Goal: Task Accomplishment & Management: Use online tool/utility

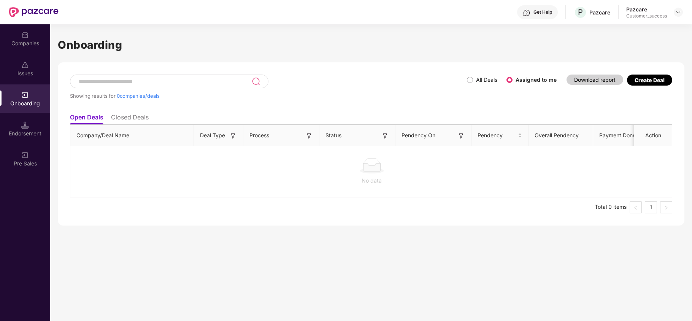
click at [27, 44] on div "Companies" at bounding box center [25, 44] width 50 height 8
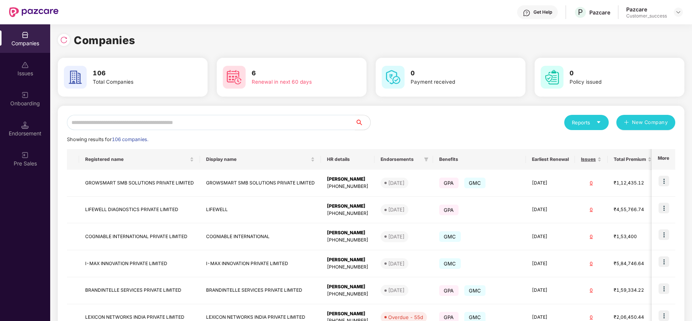
click at [170, 122] on input "text" at bounding box center [211, 122] width 288 height 15
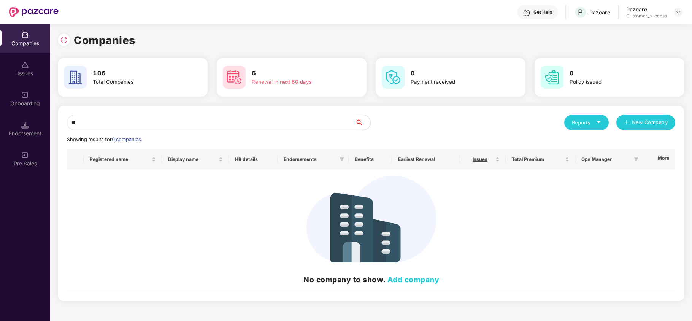
type input "*"
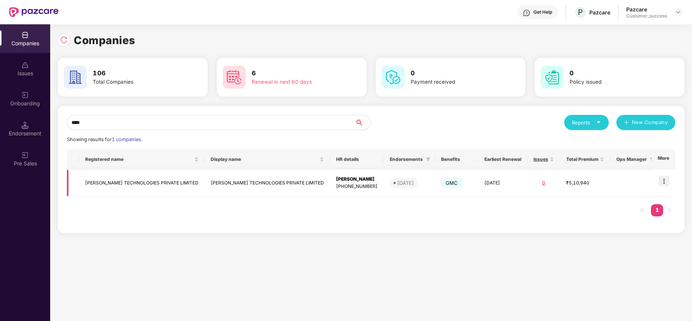
type input "****"
copy td "[PERSON_NAME] TECHNOLOGIES PRIVATE LIMITED"
drag, startPoint x: 81, startPoint y: 181, endPoint x: 175, endPoint y: 188, distance: 94.1
click at [175, 188] on td "[PERSON_NAME] TECHNOLOGIES PRIVATE LIMITED" at bounding box center [141, 183] width 125 height 27
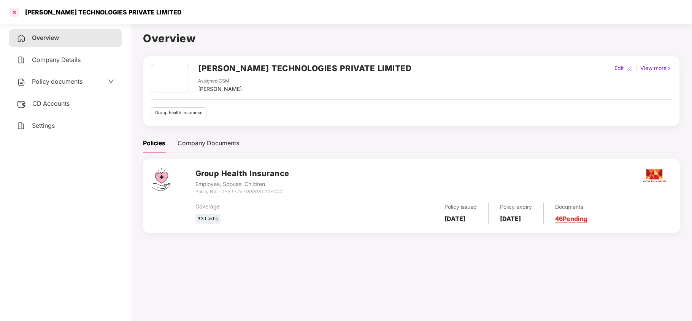
click at [11, 14] on div at bounding box center [14, 12] width 12 height 12
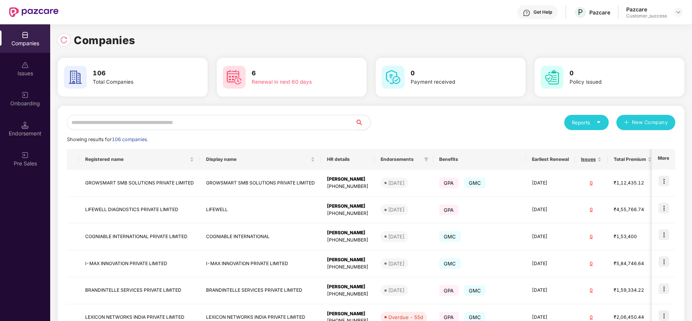
click at [194, 127] on input "text" at bounding box center [211, 122] width 288 height 15
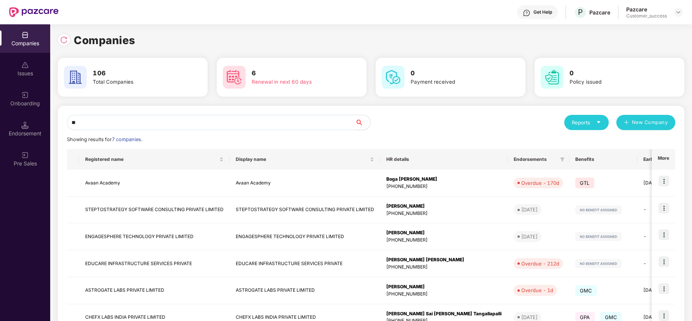
type input "*"
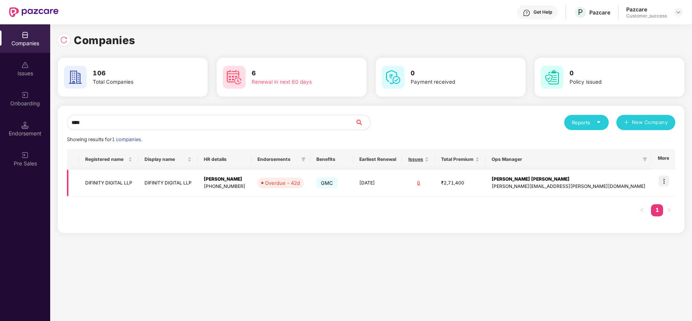
type input "****"
drag, startPoint x: 665, startPoint y: 180, endPoint x: 658, endPoint y: 188, distance: 10.5
click at [665, 180] on img at bounding box center [663, 181] width 11 height 11
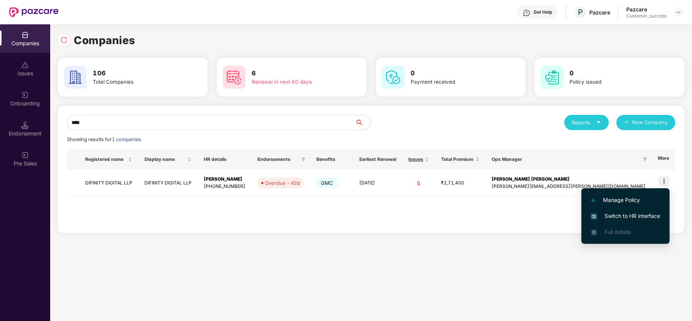
click at [629, 212] on span "Switch to HR interface" at bounding box center [625, 216] width 69 height 8
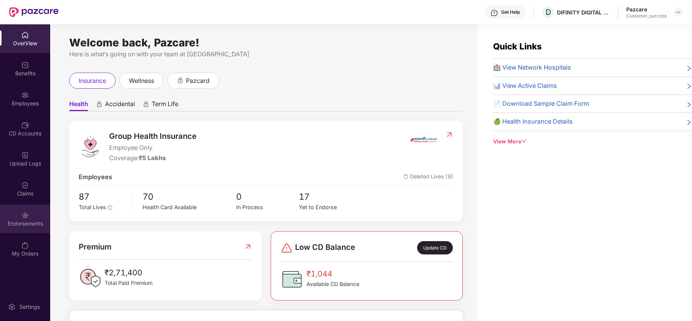
click at [38, 218] on div "Endorsements" at bounding box center [25, 219] width 50 height 29
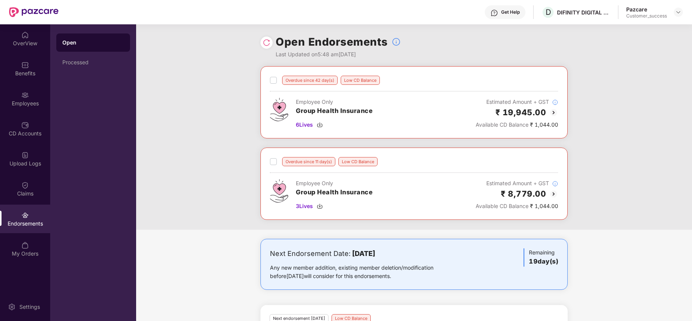
click at [551, 112] on img at bounding box center [553, 112] width 9 height 9
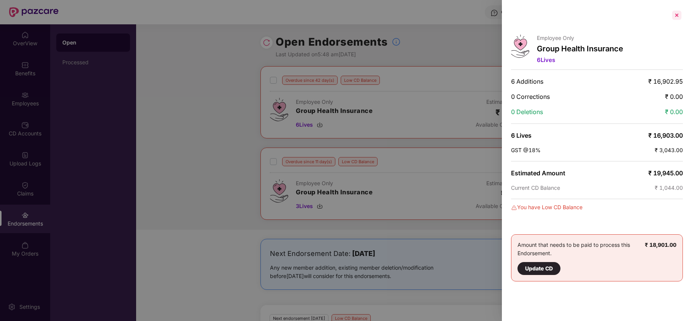
click at [674, 16] on div at bounding box center [677, 15] width 12 height 12
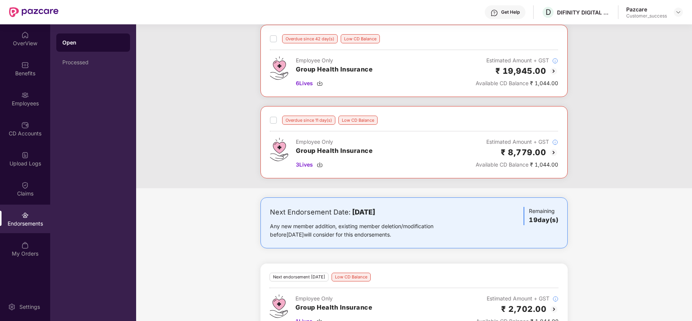
scroll to position [109, 0]
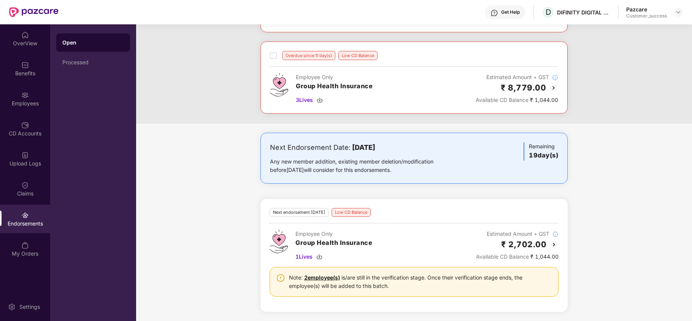
click at [549, 245] on img at bounding box center [553, 244] width 9 height 9
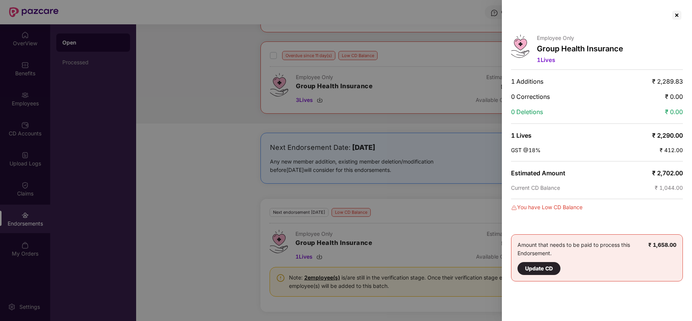
click at [677, 17] on div at bounding box center [677, 15] width 12 height 12
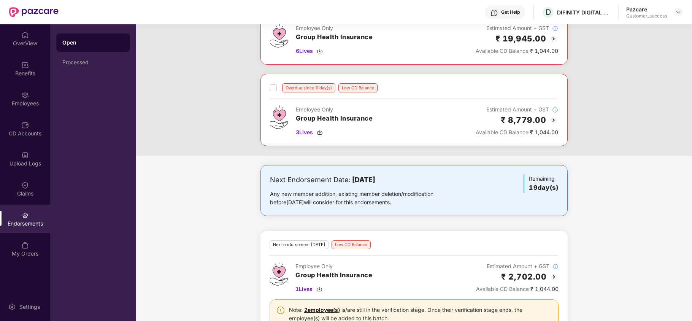
scroll to position [8, 0]
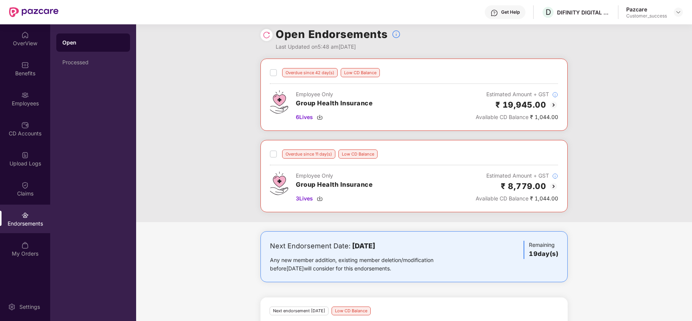
click at [552, 107] on img at bounding box center [553, 104] width 9 height 9
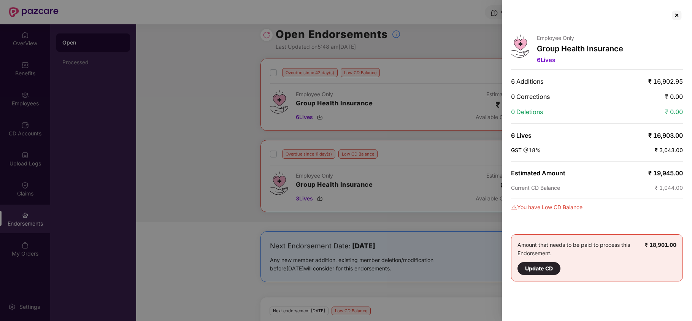
click at [201, 81] on div at bounding box center [346, 160] width 692 height 321
click at [673, 17] on div at bounding box center [677, 15] width 12 height 12
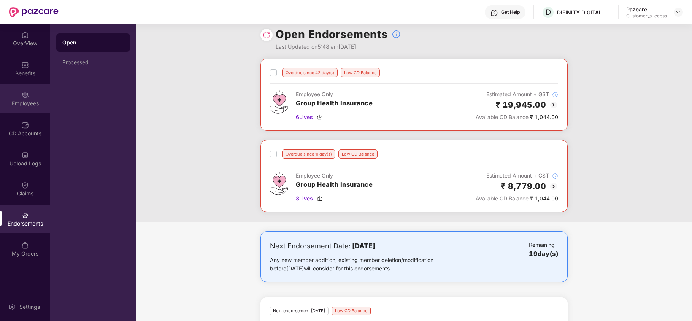
click at [31, 92] on div "Employees" at bounding box center [25, 98] width 50 height 29
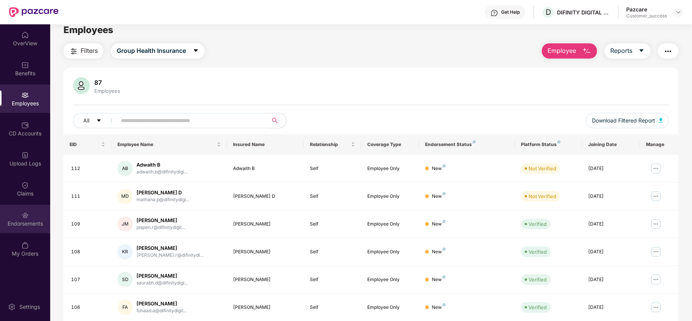
click at [23, 208] on div "Endorsements" at bounding box center [25, 219] width 50 height 29
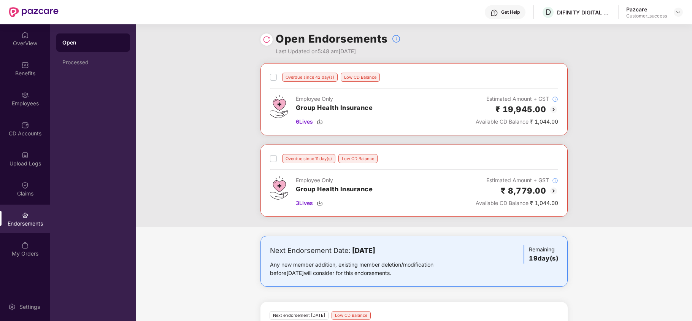
scroll to position [0, 0]
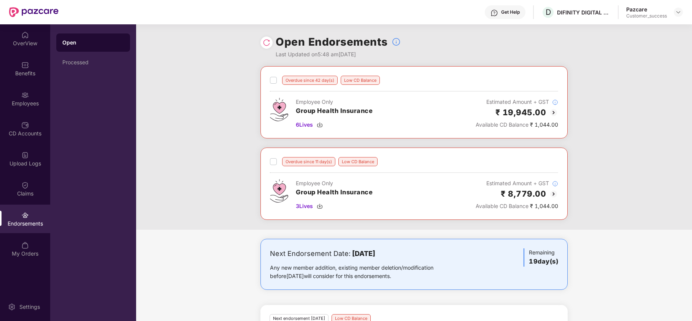
click at [551, 112] on img at bounding box center [553, 112] width 9 height 9
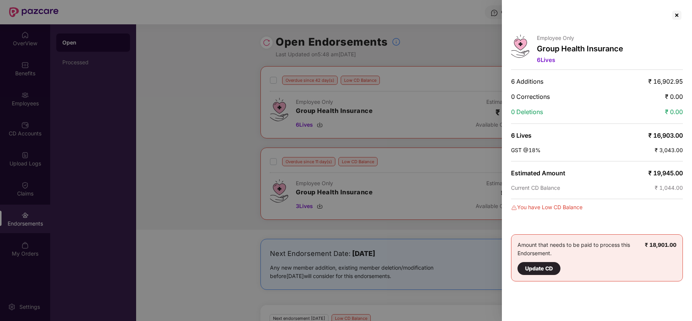
click at [392, 104] on div at bounding box center [346, 160] width 692 height 321
click at [673, 17] on div at bounding box center [677, 15] width 12 height 12
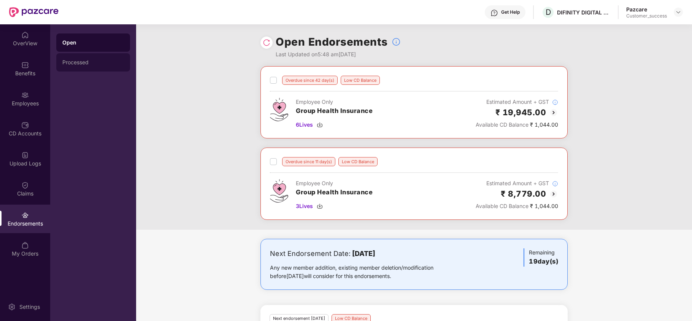
click at [92, 64] on div "Processed" at bounding box center [93, 62] width 62 height 6
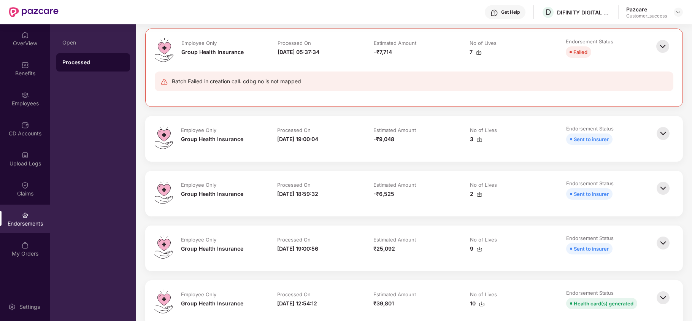
scroll to position [101, 0]
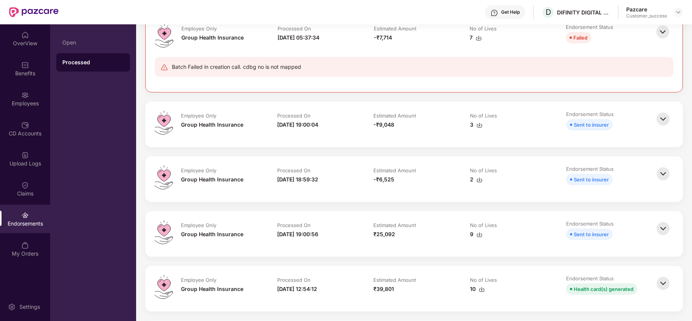
click at [660, 119] on img at bounding box center [663, 119] width 17 height 17
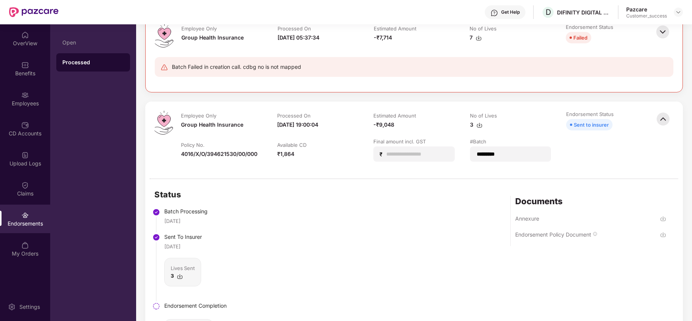
click at [666, 121] on img at bounding box center [663, 119] width 17 height 17
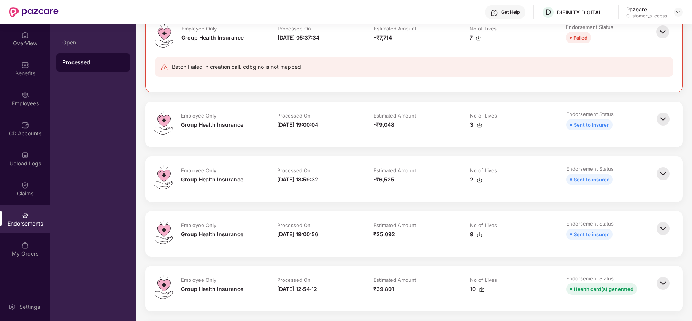
click at [659, 232] on img at bounding box center [663, 228] width 17 height 17
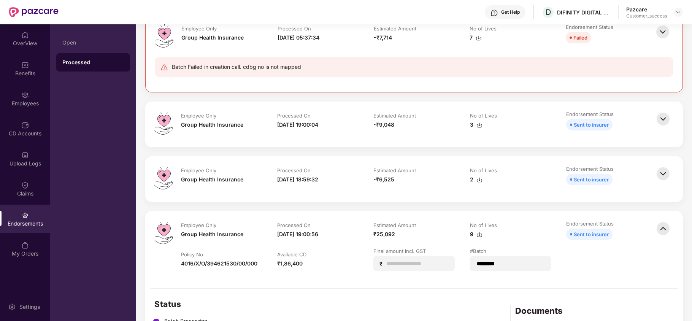
click at [661, 227] on img at bounding box center [663, 228] width 17 height 17
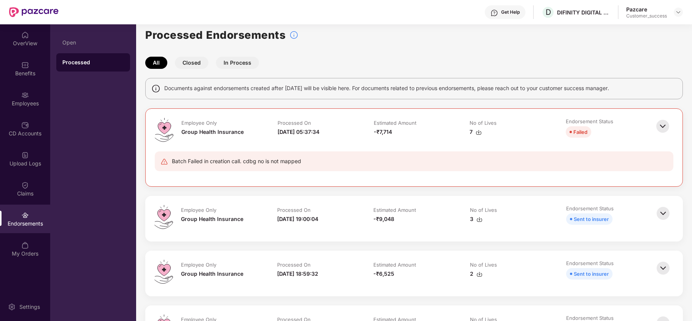
scroll to position [0, 0]
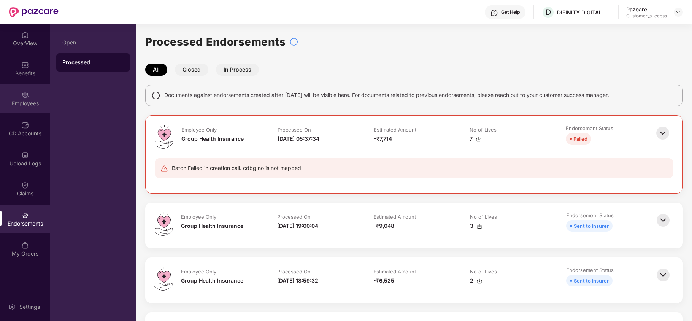
click at [6, 101] on div "Employees" at bounding box center [25, 104] width 50 height 8
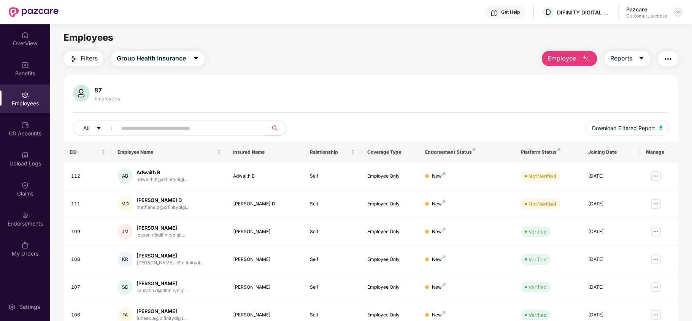
click at [682, 14] on div at bounding box center [678, 12] width 9 height 9
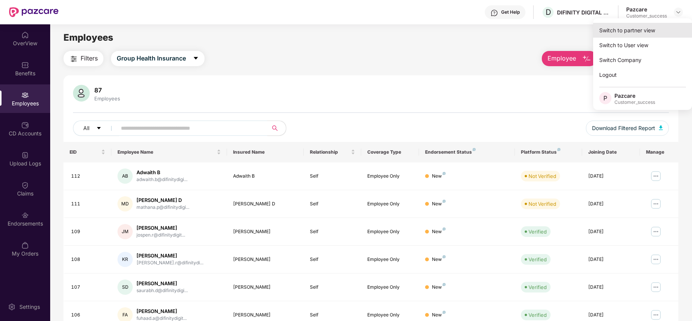
click at [627, 35] on div "Switch to partner view" at bounding box center [642, 30] width 99 height 15
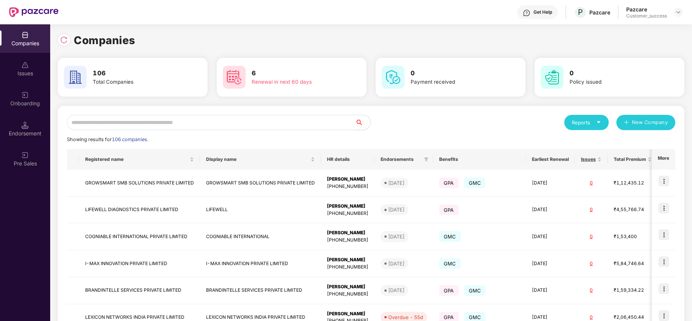
click at [226, 114] on div "Reports New Company Showing results for 106 companies. Registered name Display …" at bounding box center [371, 290] width 627 height 369
click at [209, 129] on input "text" at bounding box center [211, 122] width 288 height 15
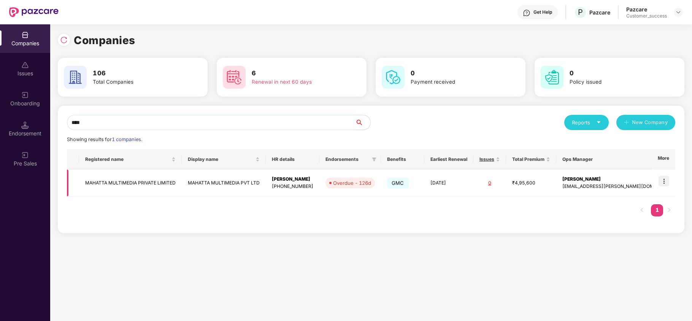
type input "****"
click at [665, 181] on img at bounding box center [663, 181] width 11 height 11
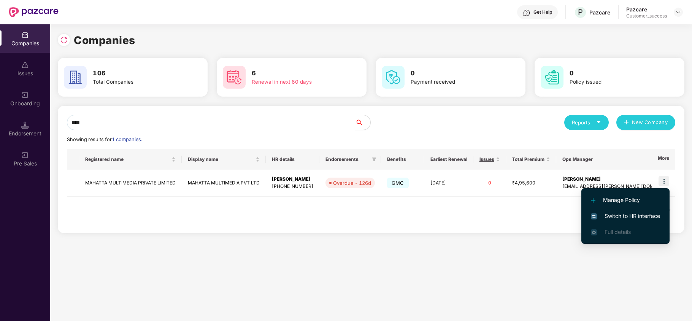
click at [633, 215] on span "Switch to HR interface" at bounding box center [625, 216] width 69 height 8
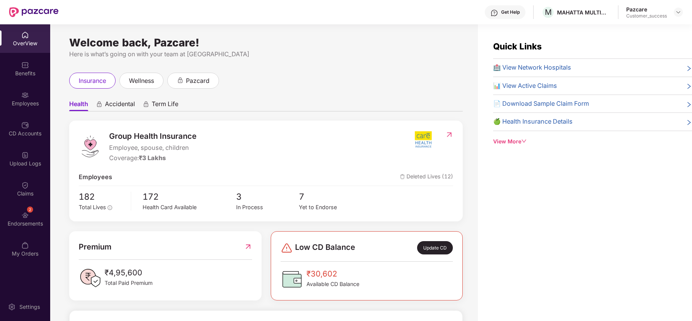
click at [27, 218] on img at bounding box center [25, 215] width 8 height 8
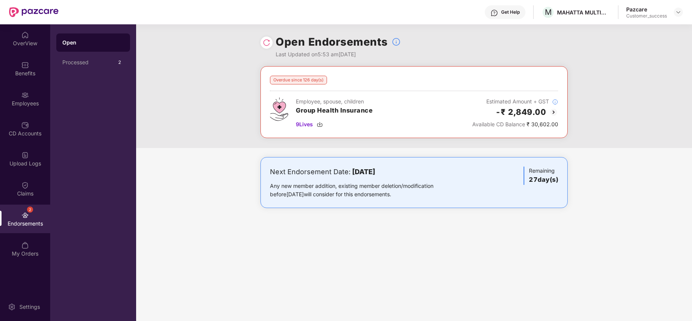
click at [554, 113] on img at bounding box center [553, 112] width 9 height 9
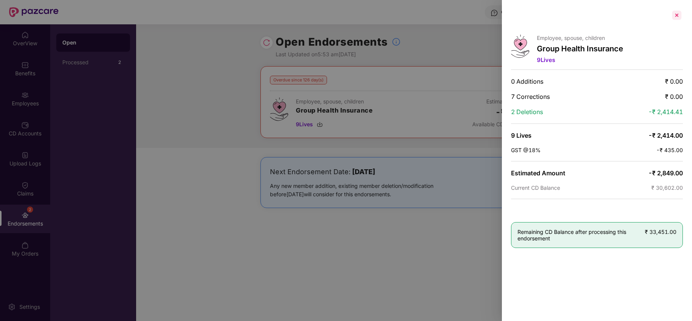
click at [674, 16] on div at bounding box center [677, 15] width 12 height 12
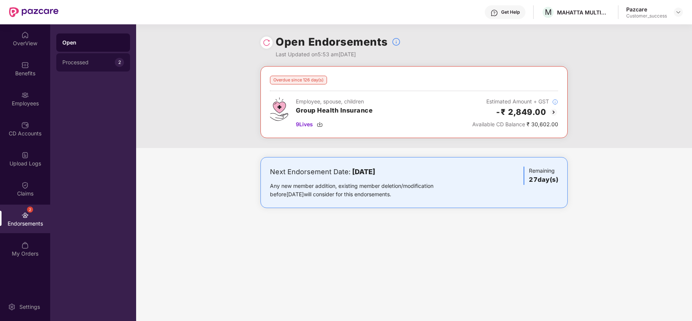
click at [95, 64] on div "Processed" at bounding box center [88, 62] width 52 height 6
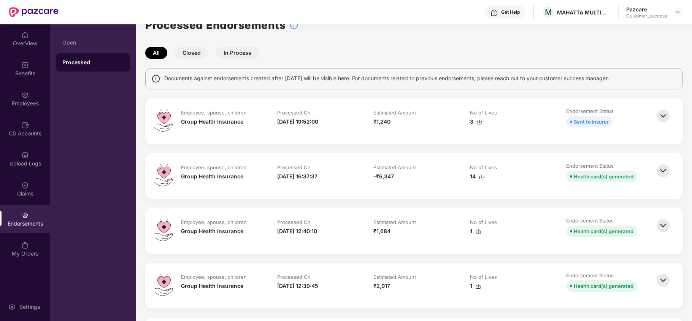
scroll to position [17, 0]
click at [660, 171] on img at bounding box center [663, 170] width 17 height 17
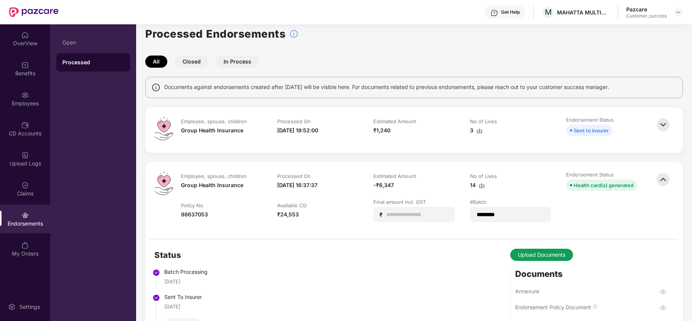
scroll to position [6, 0]
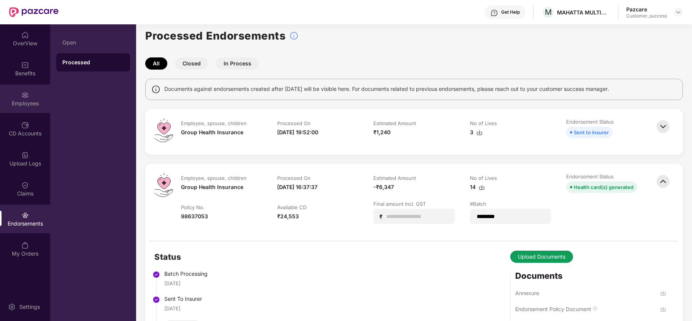
click at [23, 107] on div "Employees" at bounding box center [25, 104] width 50 height 8
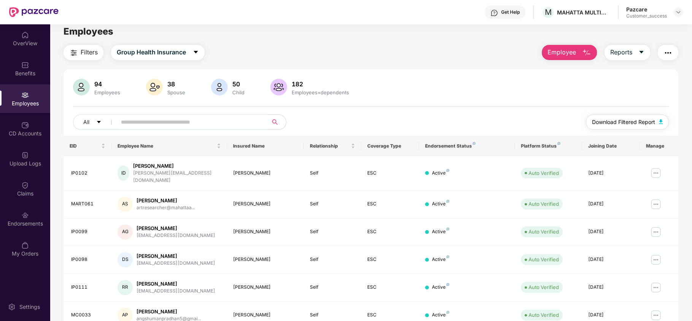
click at [604, 119] on span "Download Filtered Report" at bounding box center [623, 122] width 63 height 8
